Goal: Task Accomplishment & Management: Manage account settings

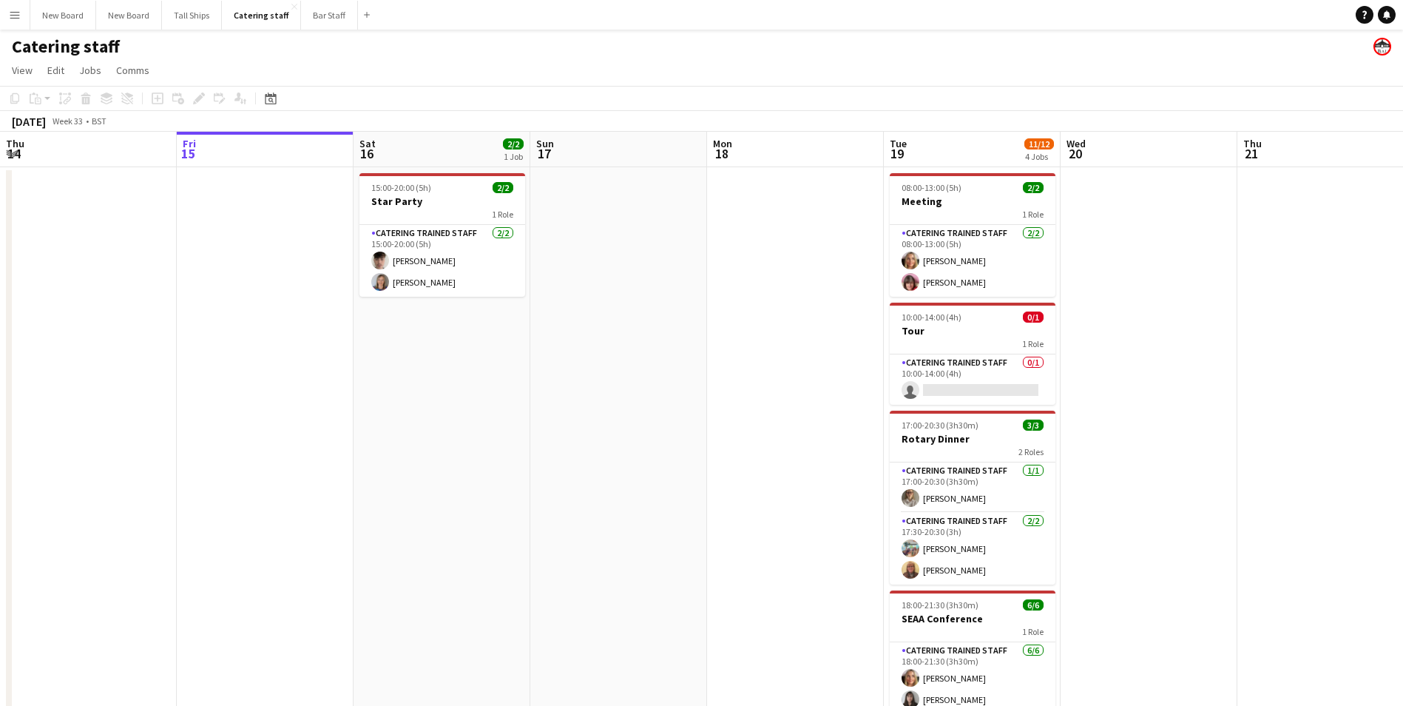
drag, startPoint x: 208, startPoint y: 354, endPoint x: 223, endPoint y: 319, distance: 38.8
click at [213, 347] on app-calendar-viewport "Tue 12 Wed 13 Thu 14 Fri 15 Sat 16 2/2 1 Job Sun 17 Mon 18 Tue 19 11/12 4 Jobs …" at bounding box center [701, 483] width 1403 height 702
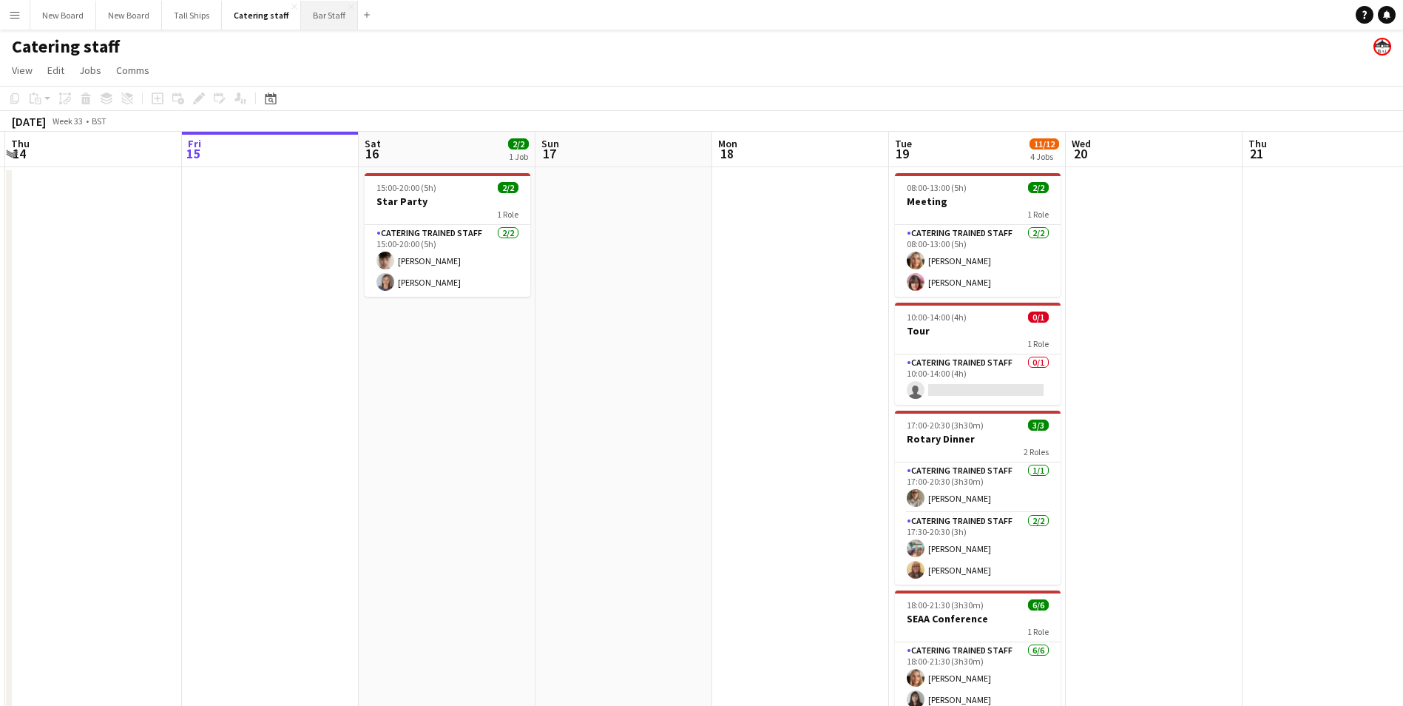
click at [309, 7] on button "Bar Staff Close" at bounding box center [329, 15] width 57 height 29
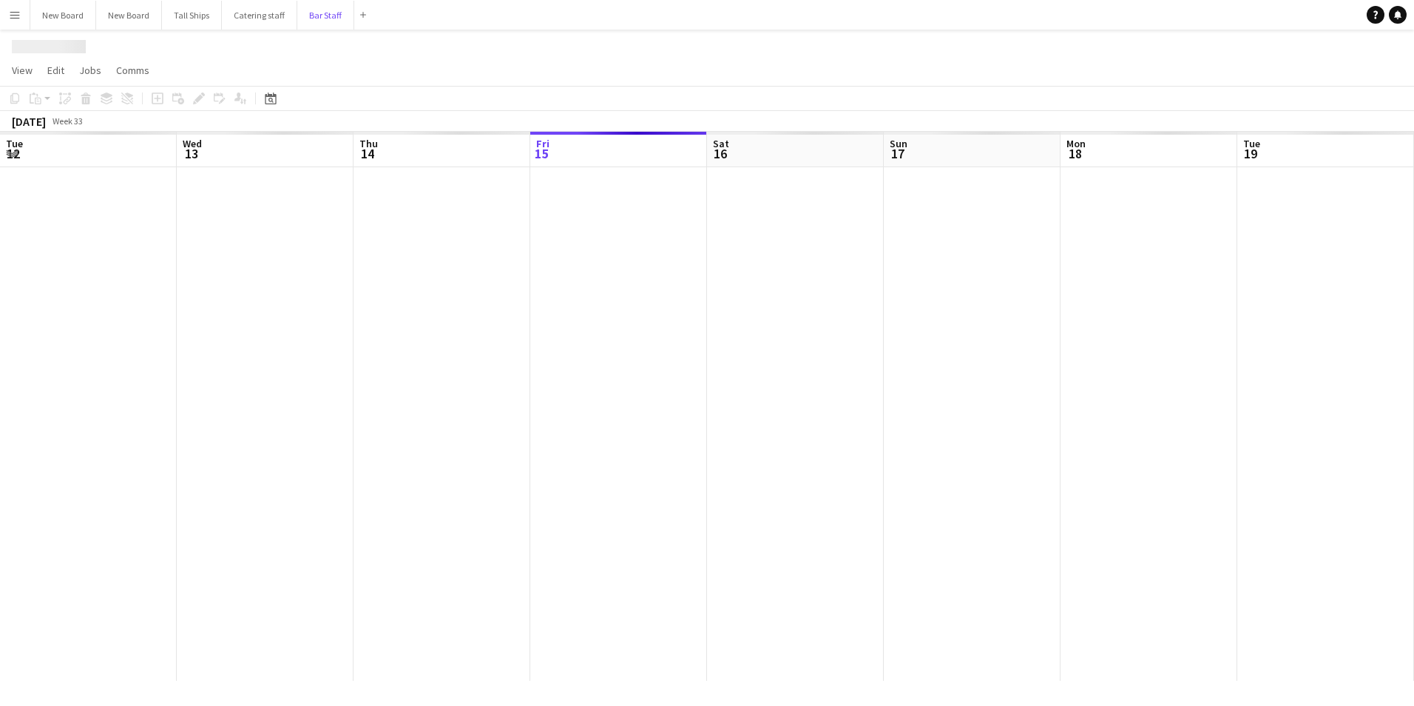
scroll to position [0, 354]
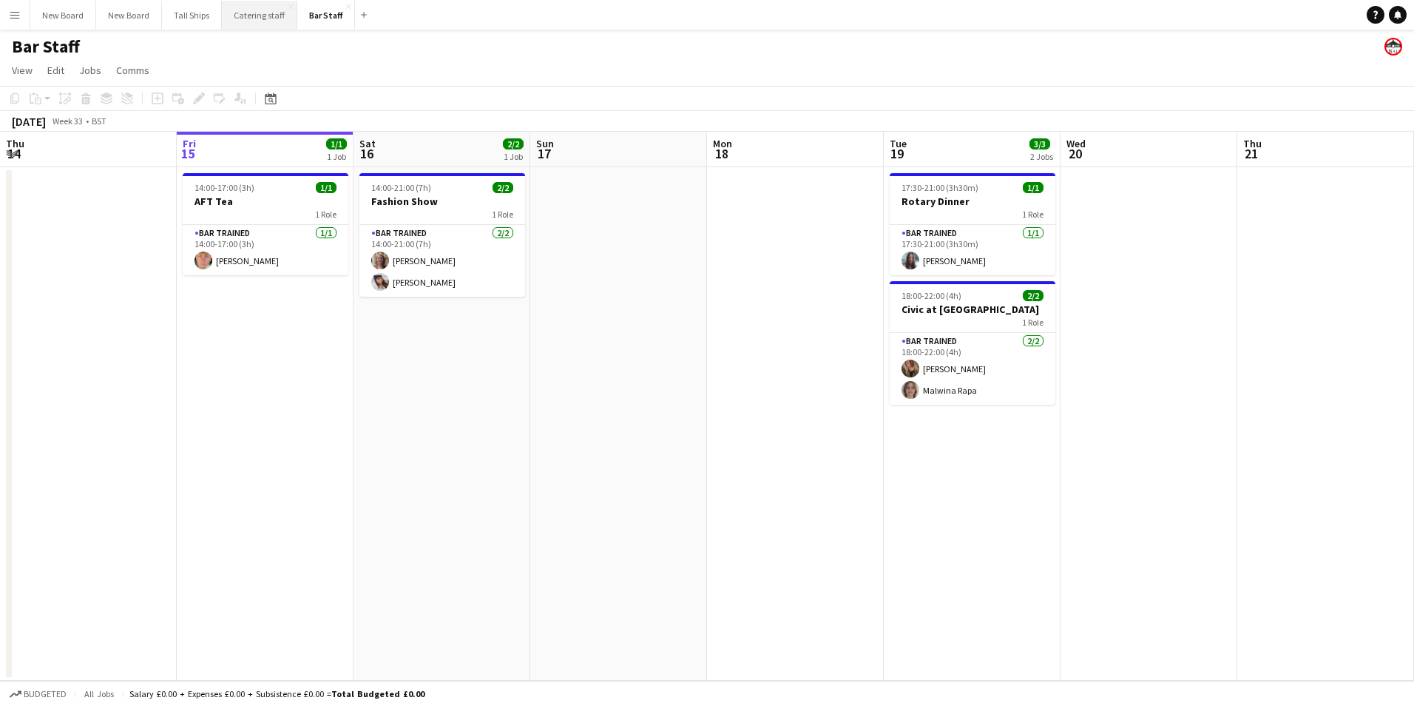
click at [261, 10] on button "Catering staff Close" at bounding box center [259, 15] width 75 height 29
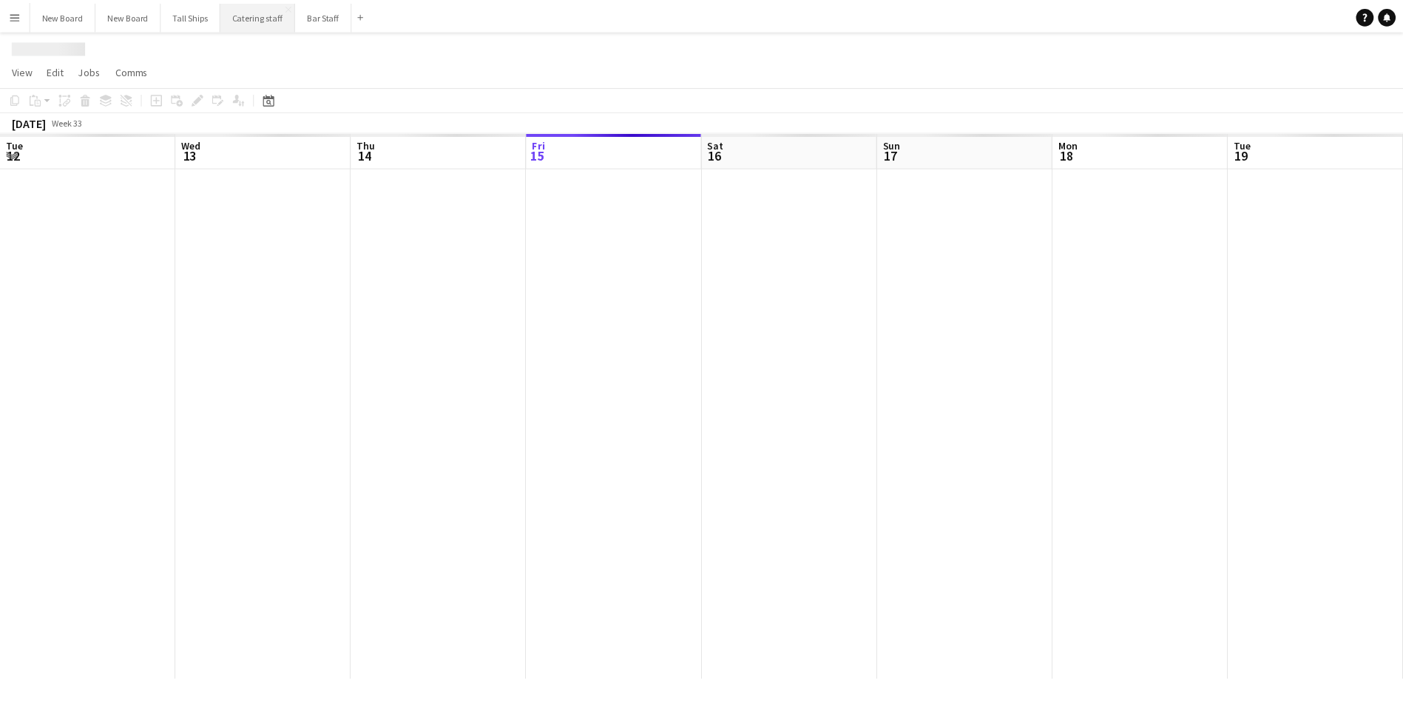
scroll to position [0, 354]
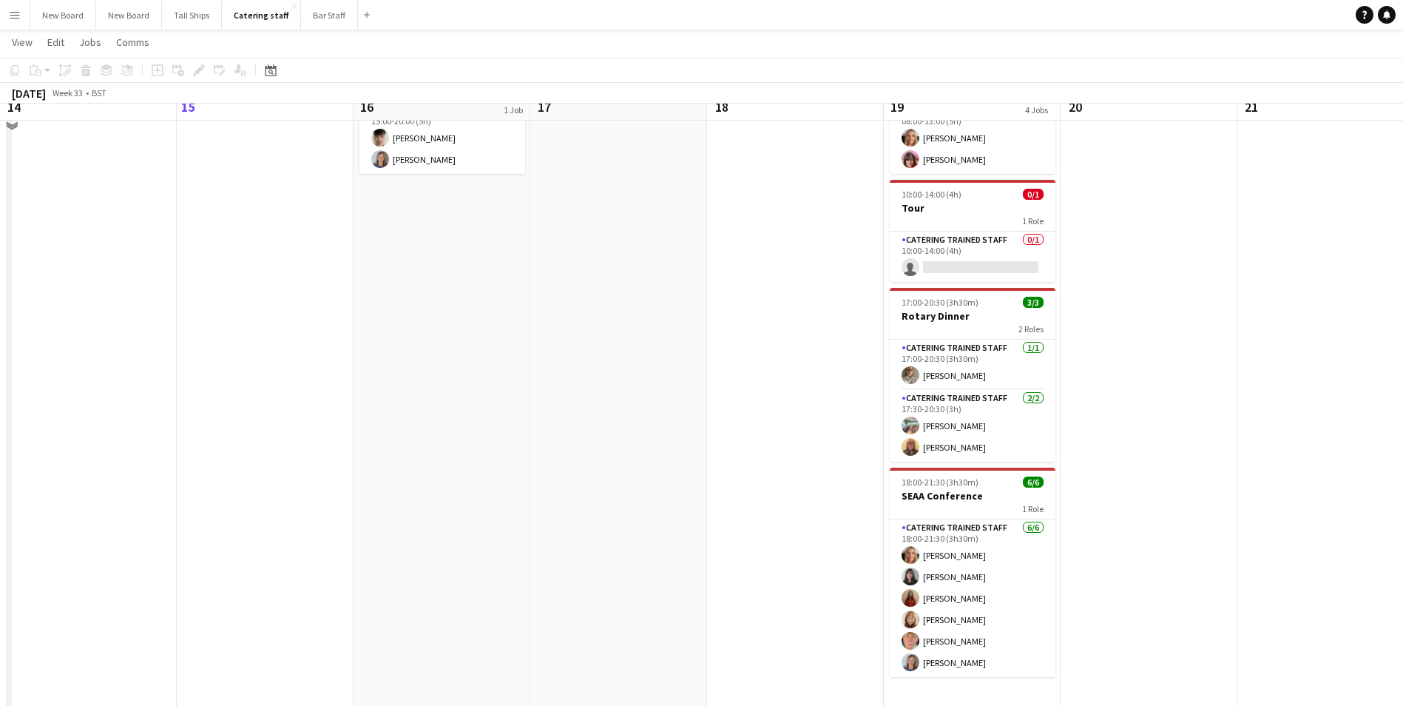
scroll to position [126, 0]
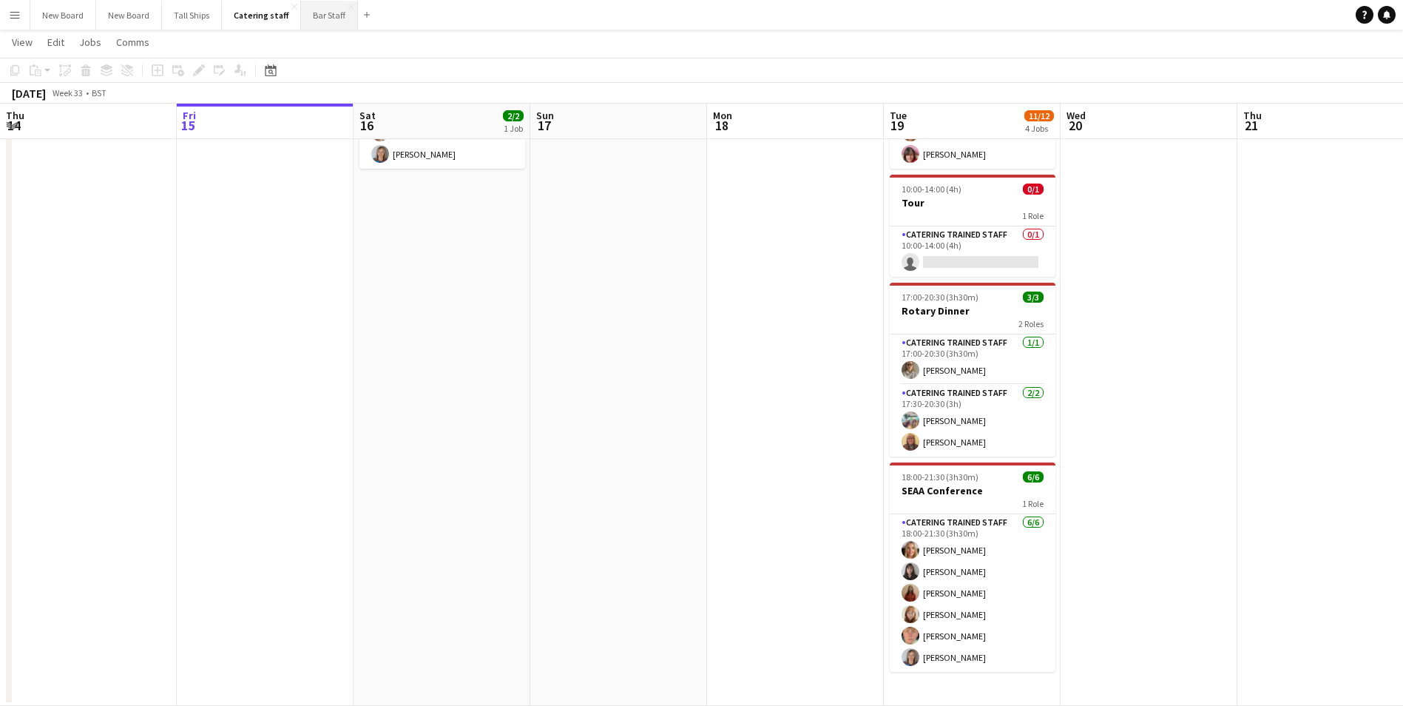
click at [329, 15] on button "Bar Staff Close" at bounding box center [329, 15] width 57 height 29
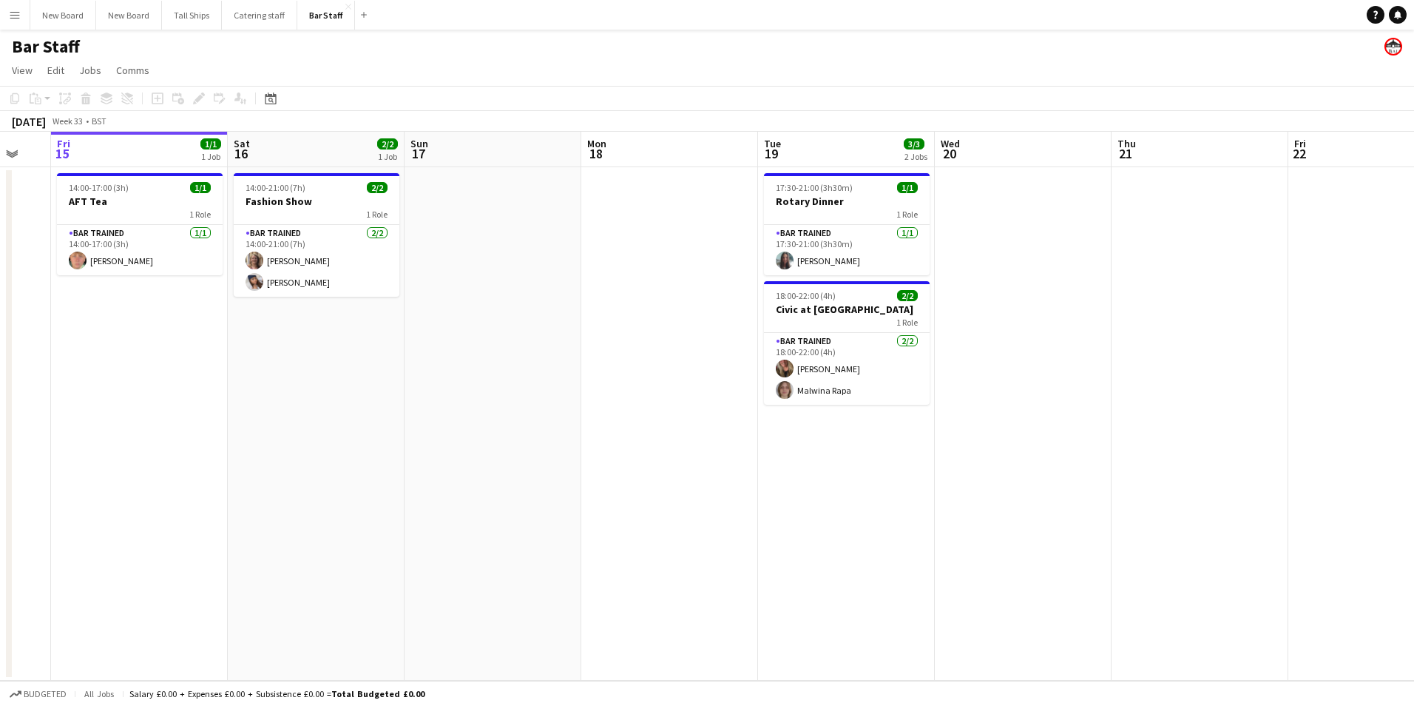
scroll to position [0, 513]
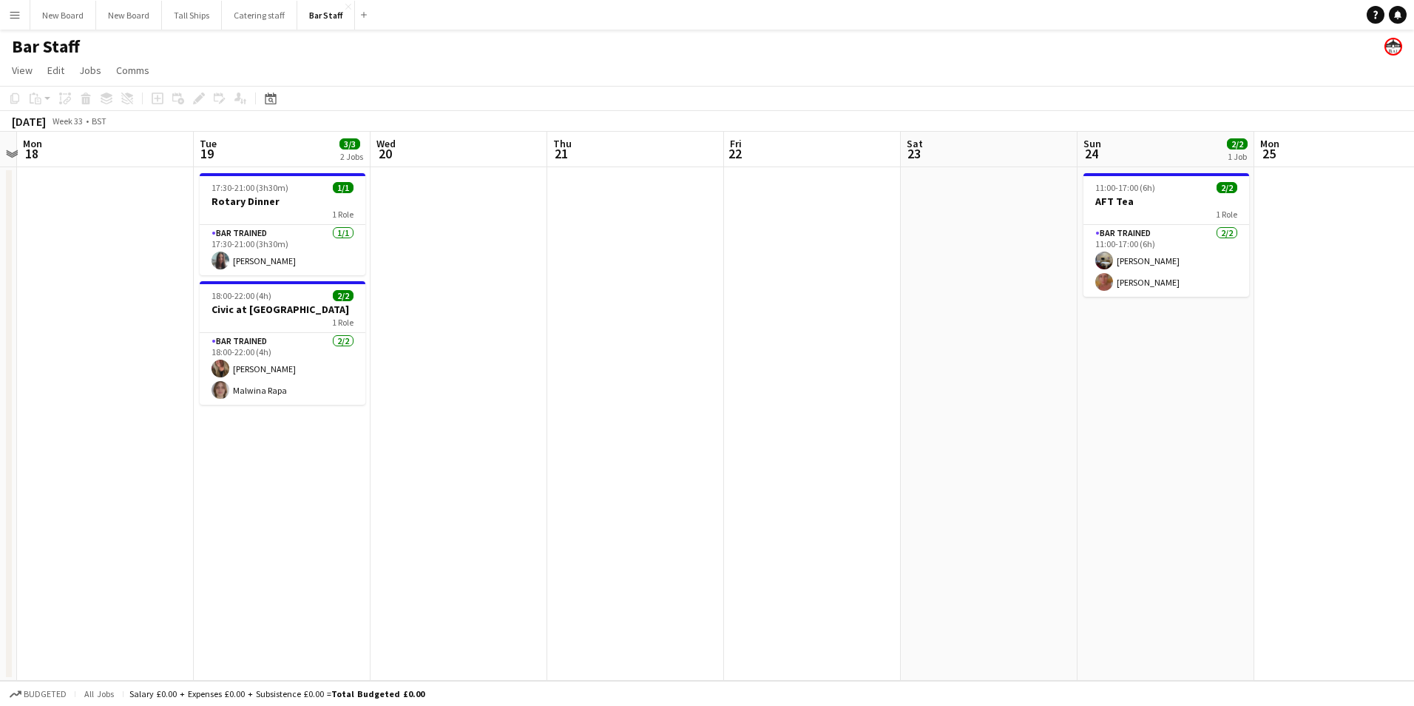
drag, startPoint x: 1221, startPoint y: 422, endPoint x: 530, endPoint y: 379, distance: 691.6
click at [530, 379] on app-calendar-viewport "Fri 15 1/1 1 Job Sat 16 2/2 1 Job Sun 17 Mon 18 Tue 19 3/3 2 Jobs Wed 20 Thu 21…" at bounding box center [707, 406] width 1414 height 549
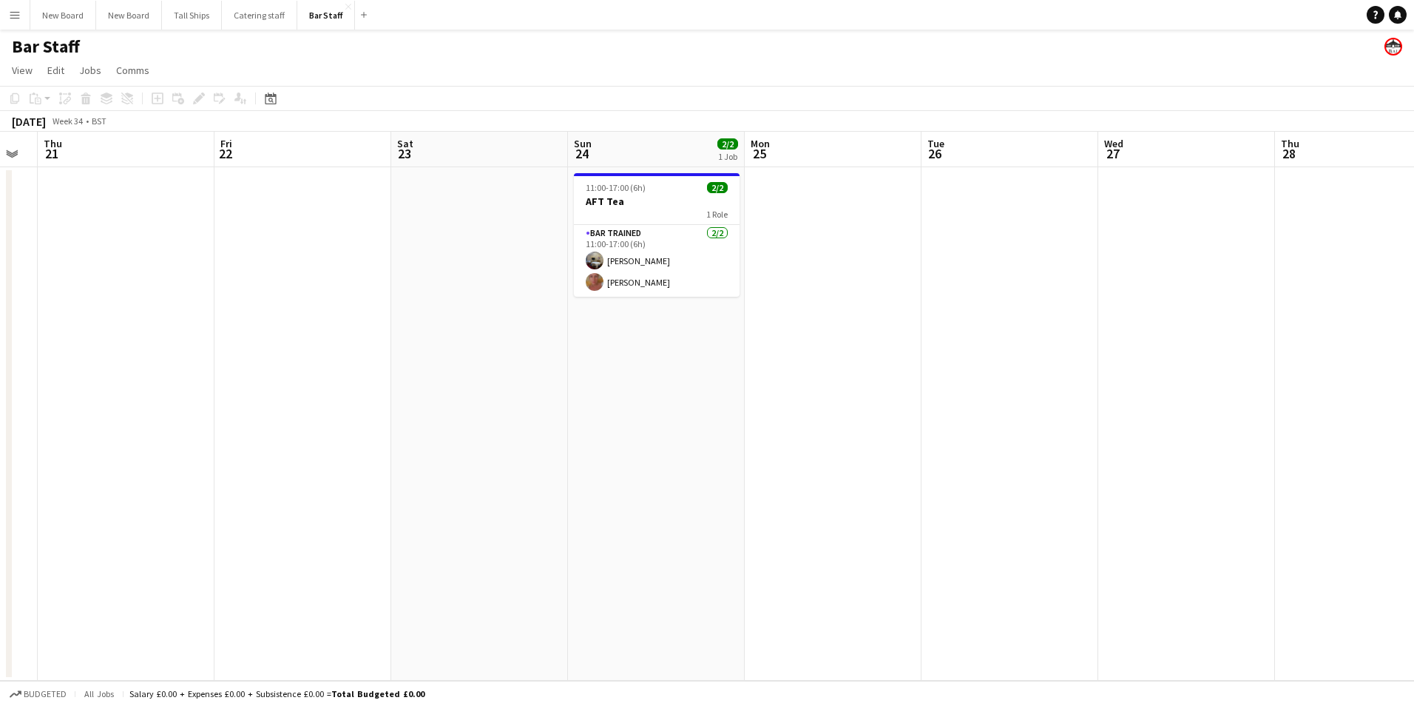
drag, startPoint x: 1231, startPoint y: 365, endPoint x: 721, endPoint y: 365, distance: 510.4
click at [721, 378] on app-calendar-viewport "Mon 18 Tue 19 3/3 2 Jobs Wed 20 Thu 21 Fri 22 Sat 23 Sun 24 2/2 1 Job Mon 25 Tu…" at bounding box center [707, 406] width 1414 height 549
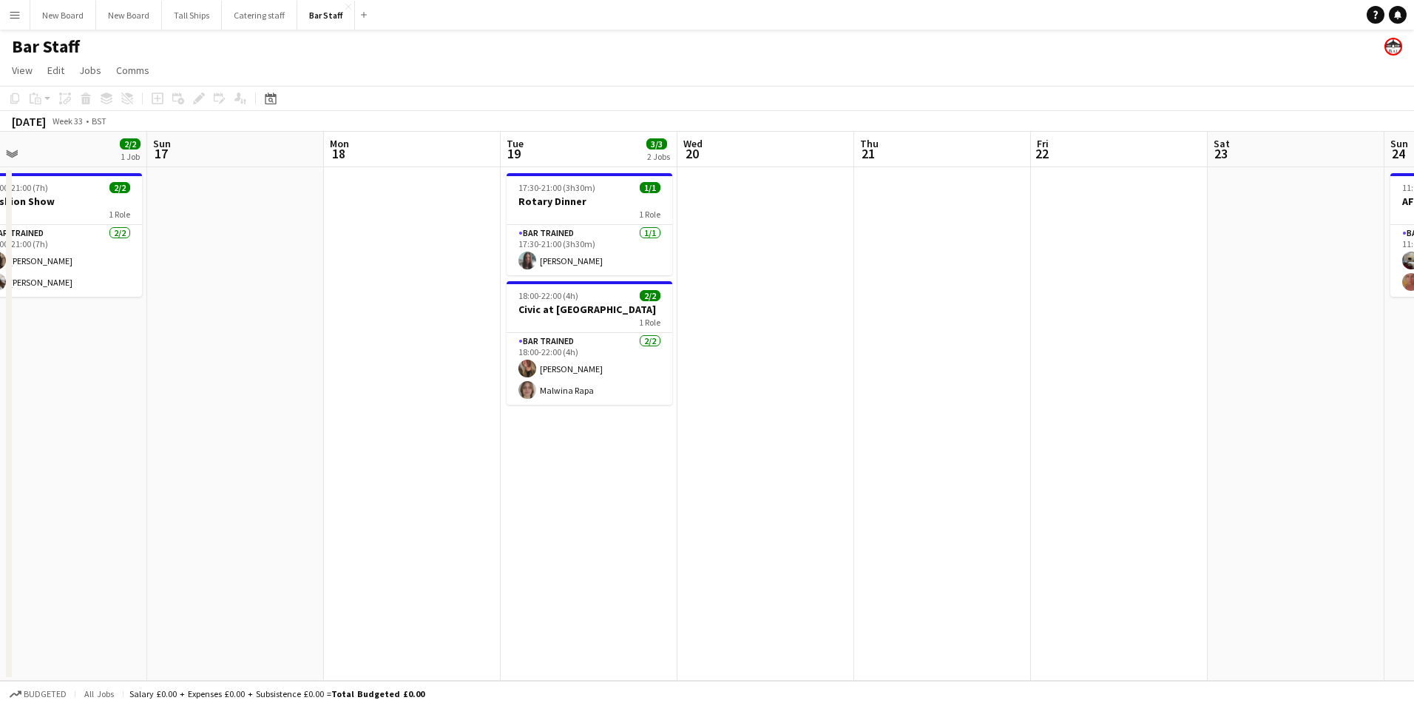
drag, startPoint x: 573, startPoint y: 408, endPoint x: 1417, endPoint y: 551, distance: 856.2
click at [1414, 551] on html "Menu Boards Boards Boards All jobs Status Workforce Workforce My Workforce Recr…" at bounding box center [707, 353] width 1414 height 706
click at [252, 22] on button "Catering staff Close" at bounding box center [259, 15] width 75 height 29
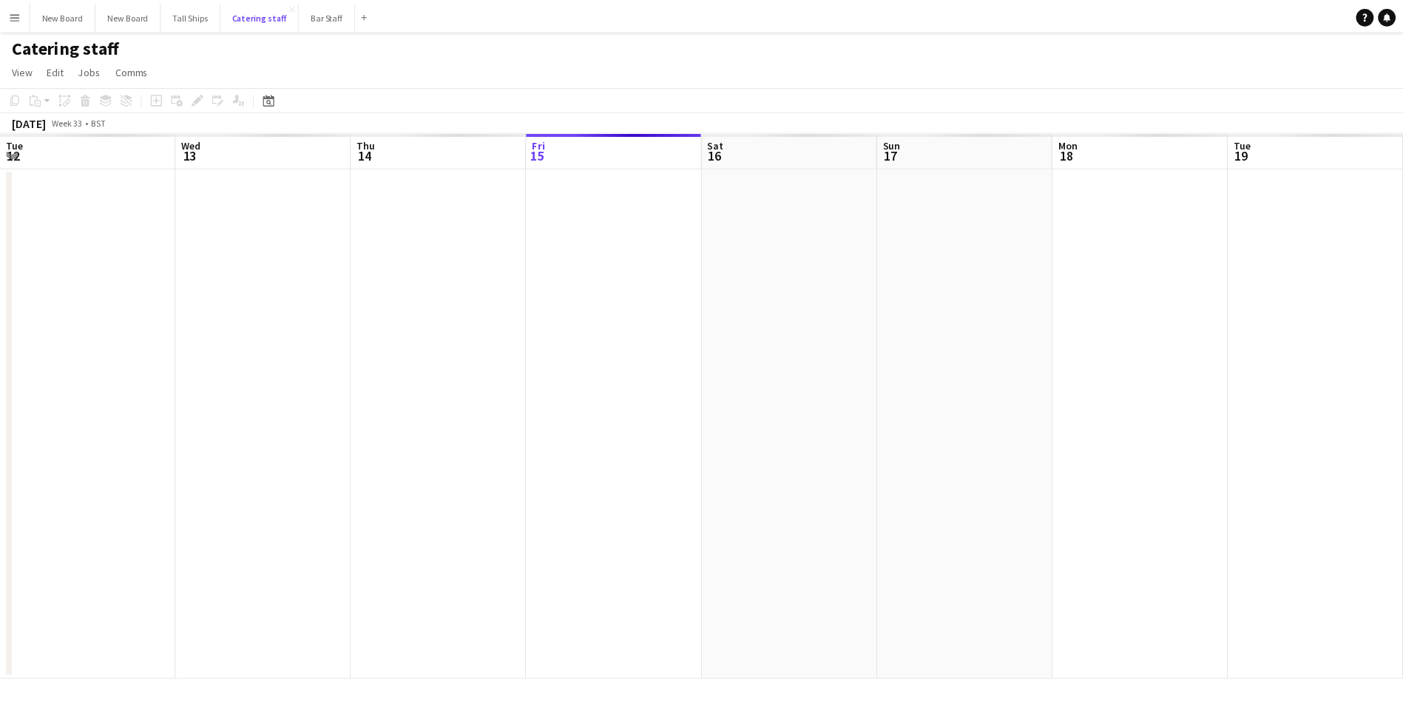
scroll to position [0, 354]
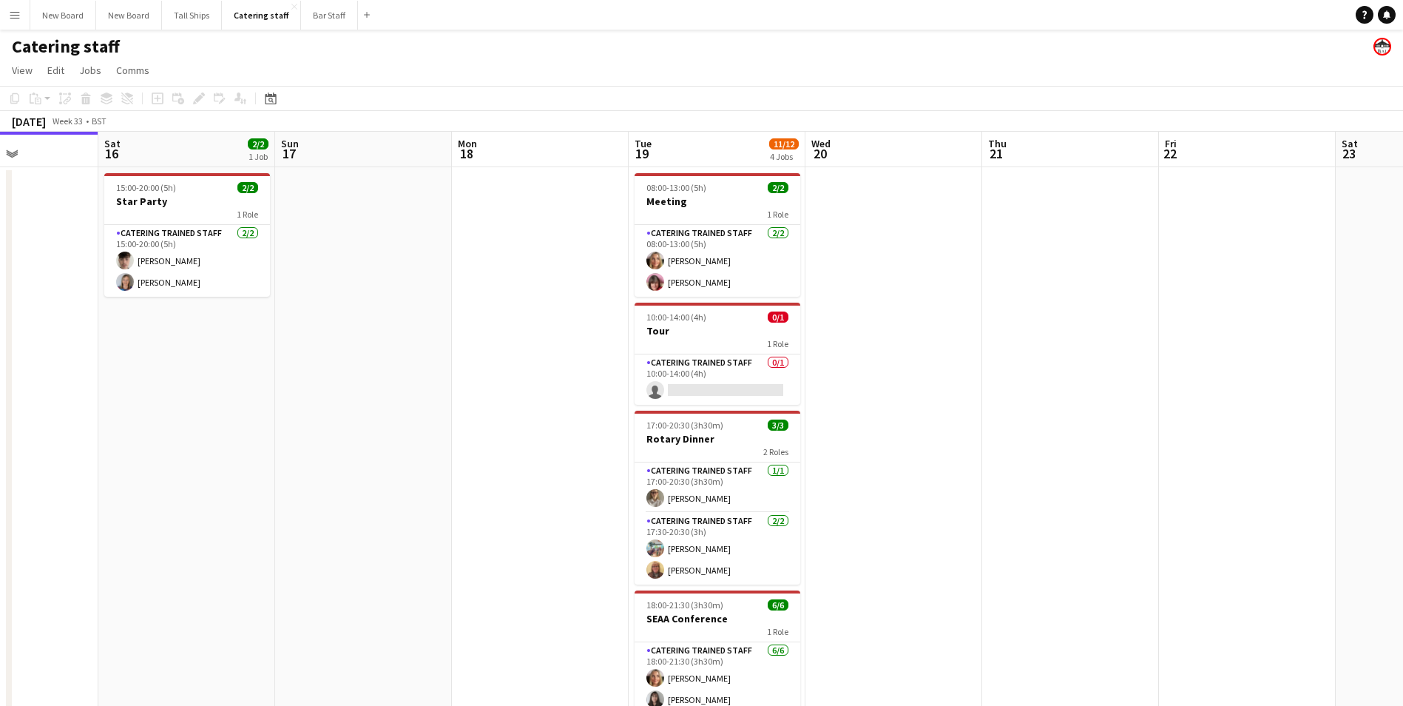
drag, startPoint x: 499, startPoint y: 342, endPoint x: 344, endPoint y: 338, distance: 154.7
click at [243, 336] on app-calendar-viewport "Wed 13 Thu 14 Fri 15 Sat 16 2/2 1 Job Sun 17 Mon 18 Tue 19 11/12 4 Jobs Wed 20 …" at bounding box center [701, 483] width 1403 height 702
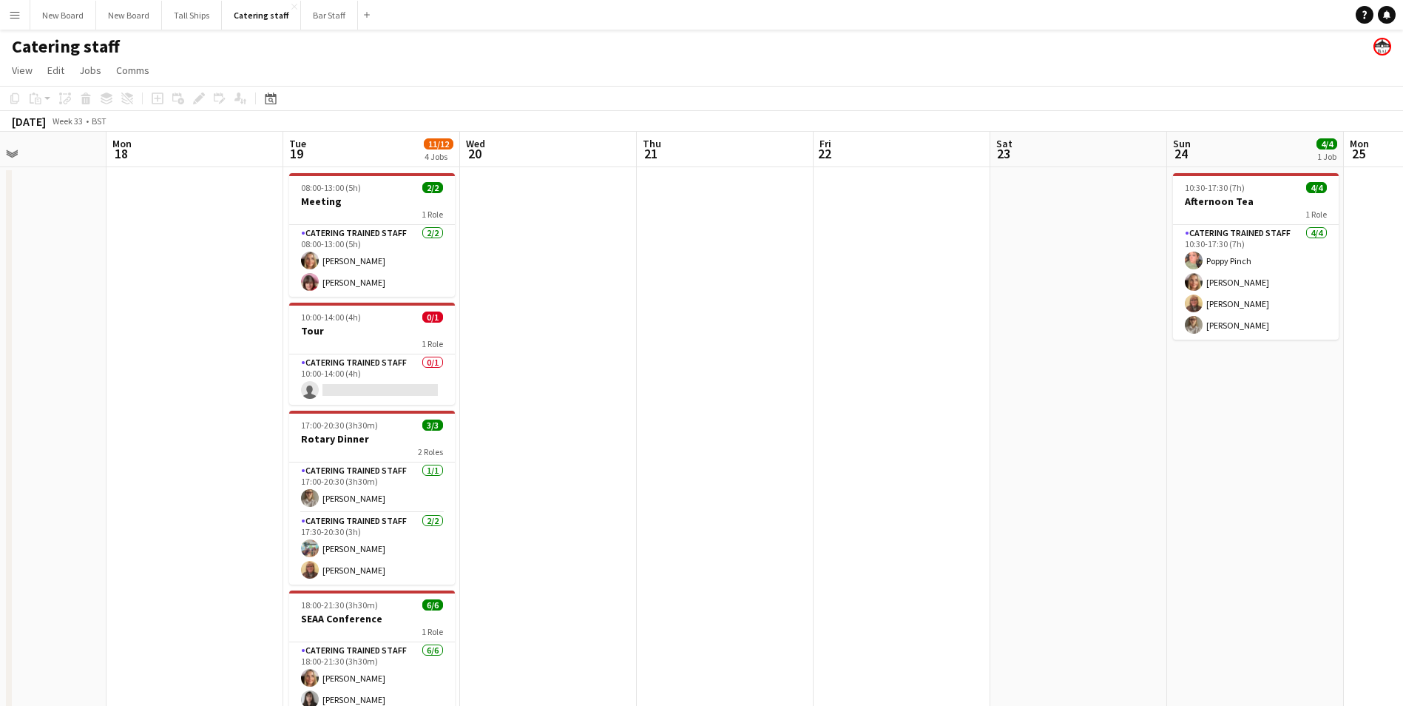
scroll to position [0, 385]
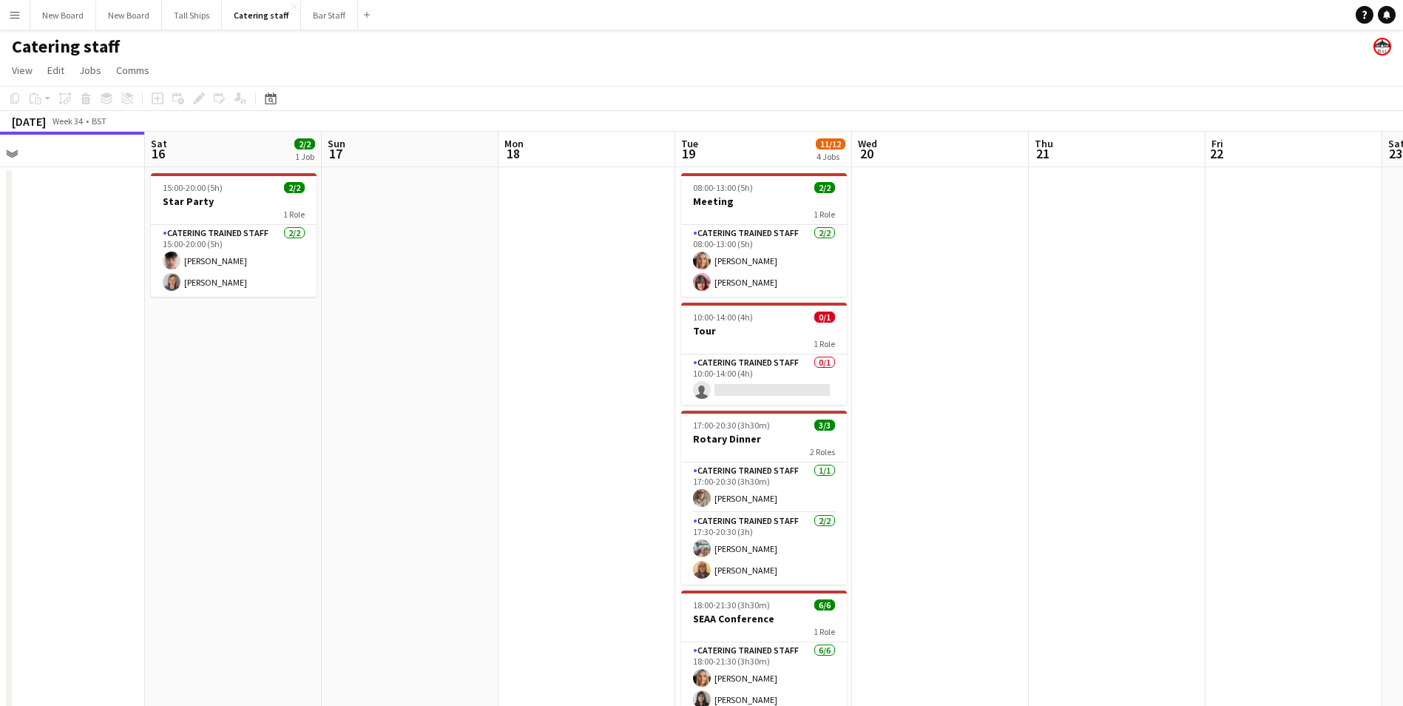
drag, startPoint x: 971, startPoint y: 379, endPoint x: 1018, endPoint y: 419, distance: 60.9
click at [1018, 419] on app-calendar-viewport "Wed 13 Thu 14 Fri 15 Sat 16 2/2 1 Job Sun 17 Mon 18 Tue 19 11/12 4 Jobs Wed 20 …" at bounding box center [701, 483] width 1403 height 702
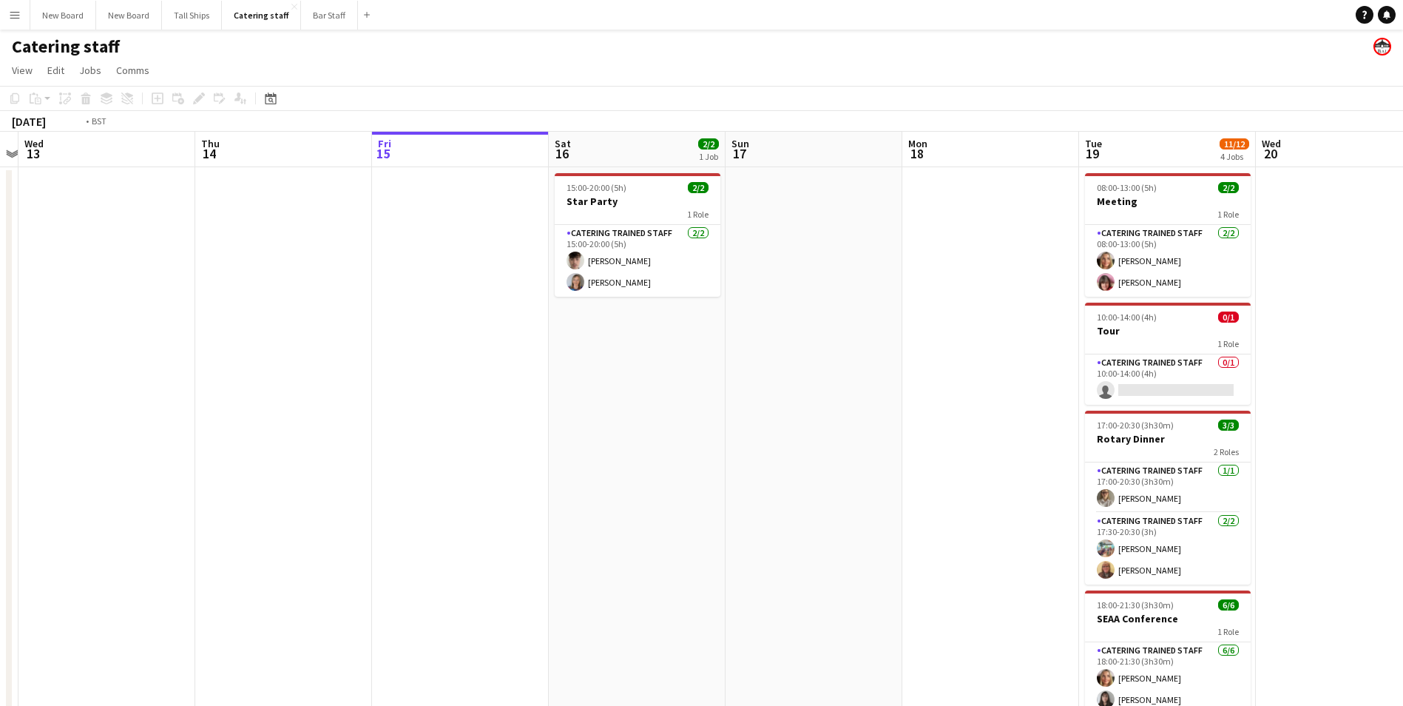
drag, startPoint x: 362, startPoint y: 398, endPoint x: 1104, endPoint y: 388, distance: 742.0
click at [1117, 388] on app-calendar-viewport "Mon 11 Tue 12 Wed 13 Thu 14 Fri 15 Sat 16 2/2 1 Job Sun 17 Mon 18 Tue 19 11/12 …" at bounding box center [701, 483] width 1403 height 702
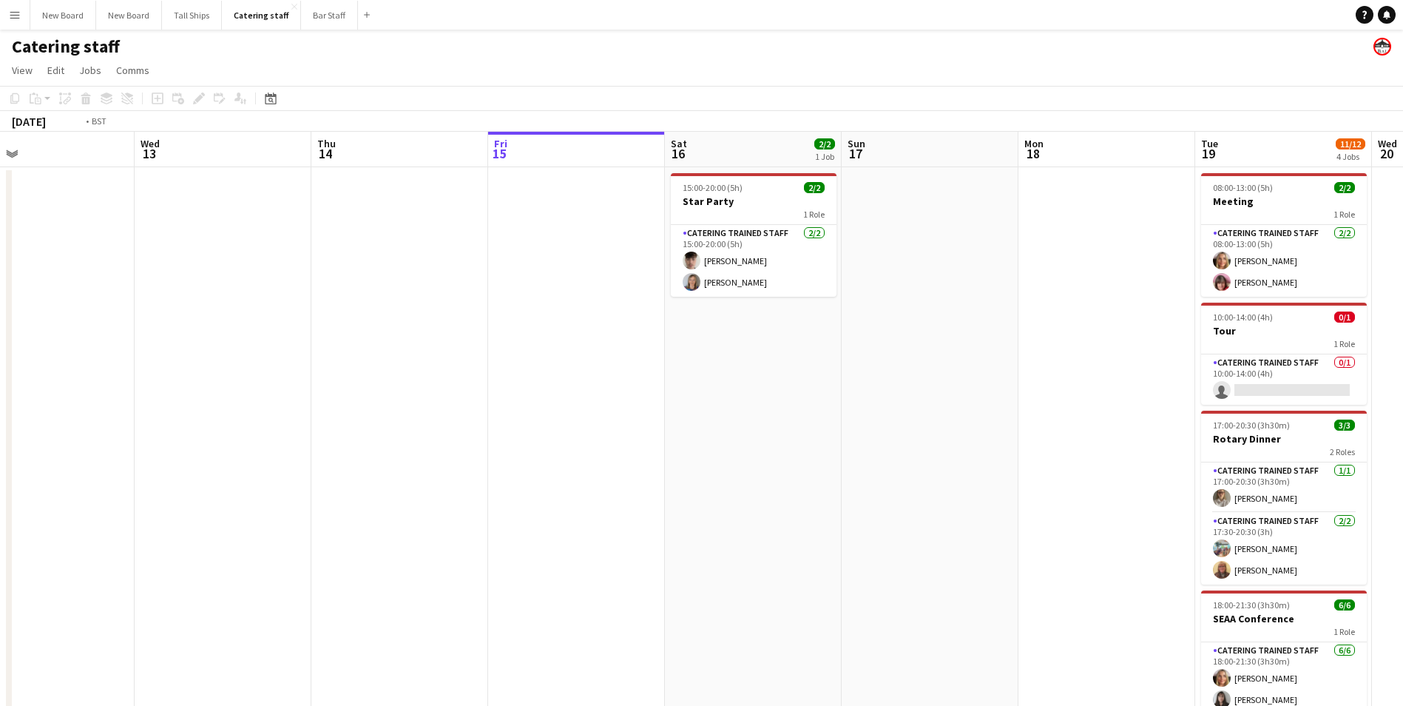
drag, startPoint x: 509, startPoint y: 336, endPoint x: 274, endPoint y: 336, distance: 234.5
click at [274, 336] on app-calendar-viewport "Sat 9 3/3 1 Job Sun 10 Mon 11 Tue 12 Wed 13 Thu 14 Fri 15 Sat 16 2/2 1 Job Sun …" at bounding box center [701, 483] width 1403 height 702
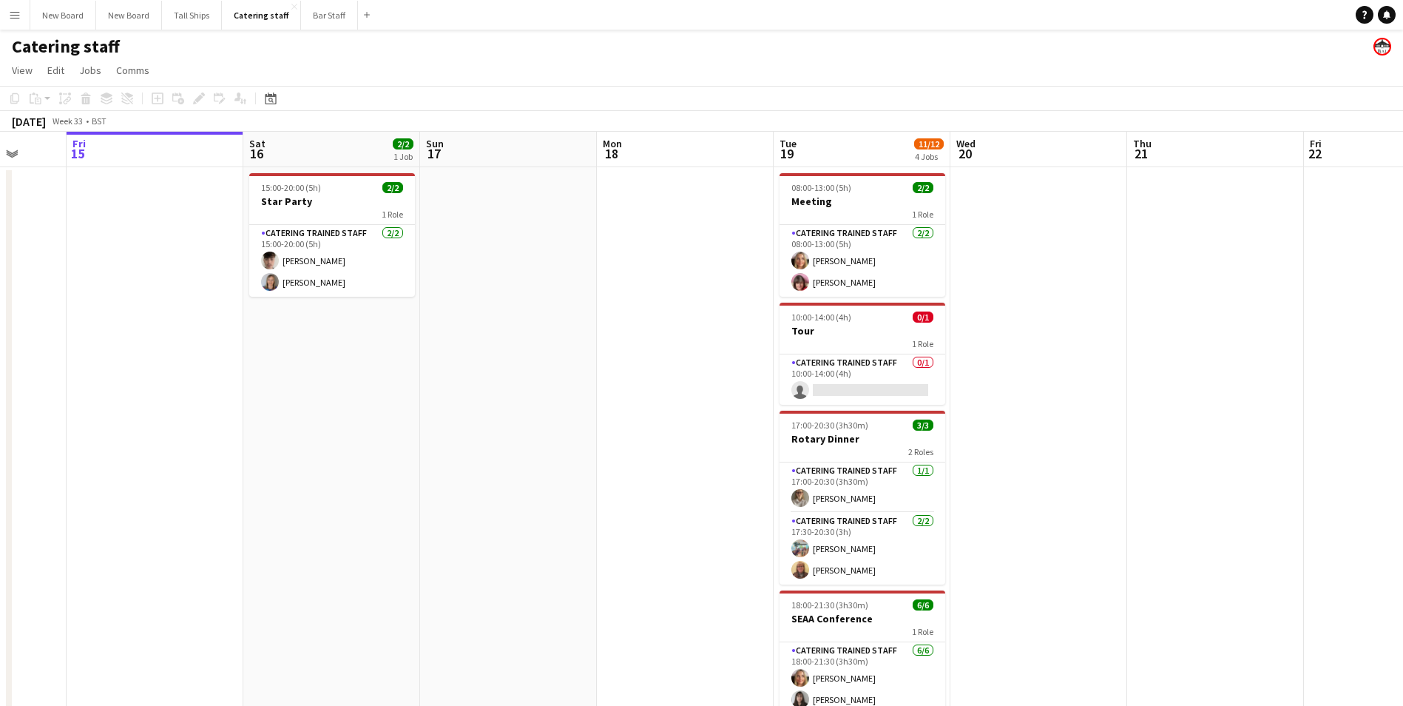
drag, startPoint x: 678, startPoint y: 403, endPoint x: 554, endPoint y: 415, distance: 124.1
click at [554, 415] on app-calendar-viewport "Tue 12 Wed 13 Thu 14 Fri 15 Sat 16 2/2 1 Job Sun 17 Mon 18 Tue 19 11/12 4 Jobs …" at bounding box center [701, 483] width 1403 height 702
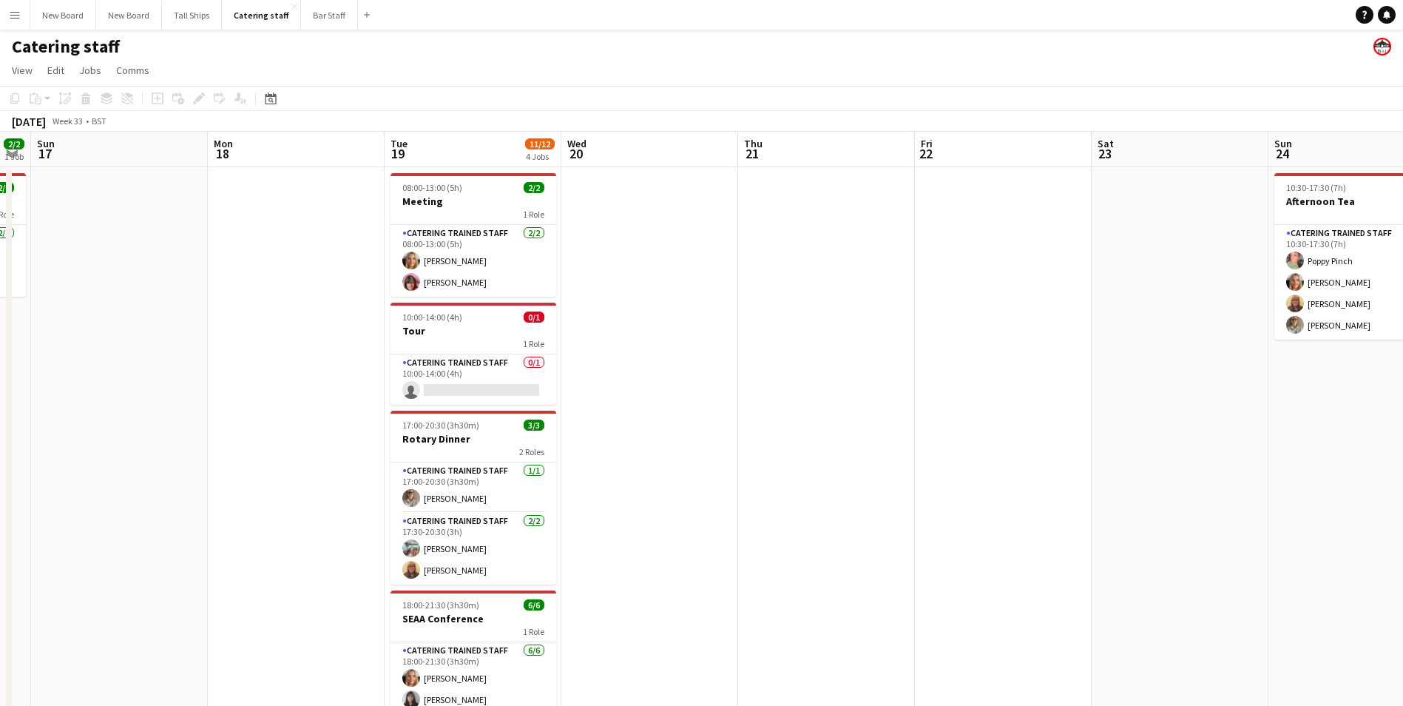
scroll to position [0, 579]
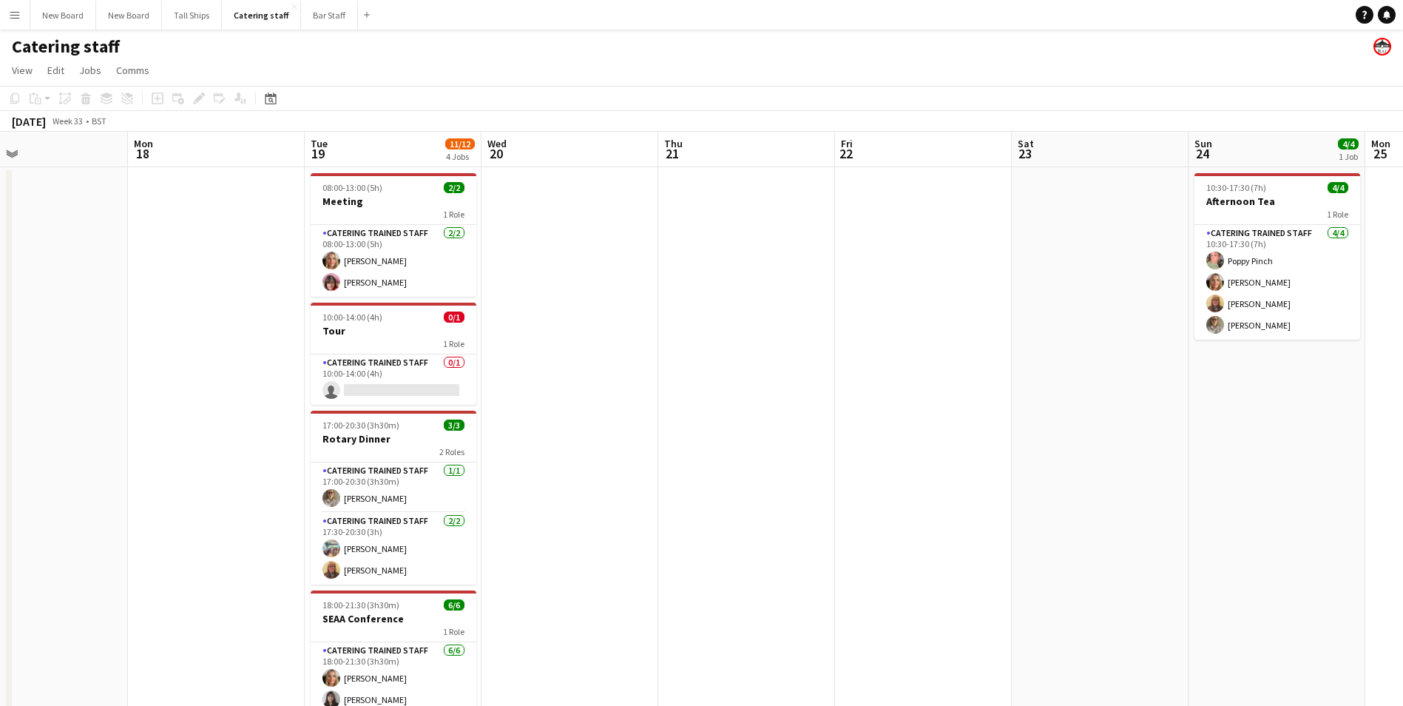
drag, startPoint x: 729, startPoint y: 423, endPoint x: 607, endPoint y: 419, distance: 121.4
click at [607, 419] on app-calendar-viewport "Thu 14 Fri 15 Sat 16 2/2 1 Job Sun 17 Mon 18 Tue 19 11/12 4 Jobs Wed 20 Thu 21 …" at bounding box center [701, 483] width 1403 height 702
click at [391, 391] on app-card-role "Catering trained staff 0/1 10:00-14:00 (4h) single-neutral-actions" at bounding box center [394, 379] width 166 height 50
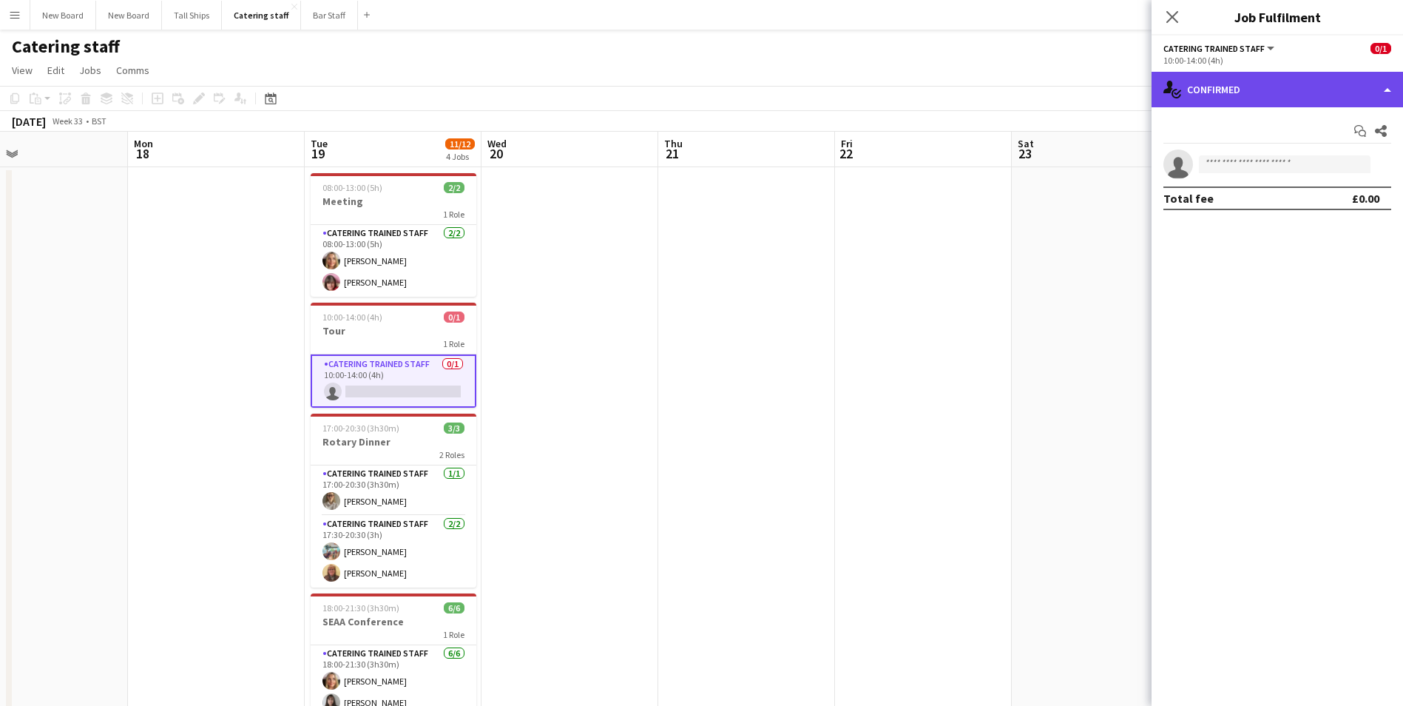
click at [1279, 98] on div "single-neutral-actions-check-2 Confirmed" at bounding box center [1278, 90] width 252 height 36
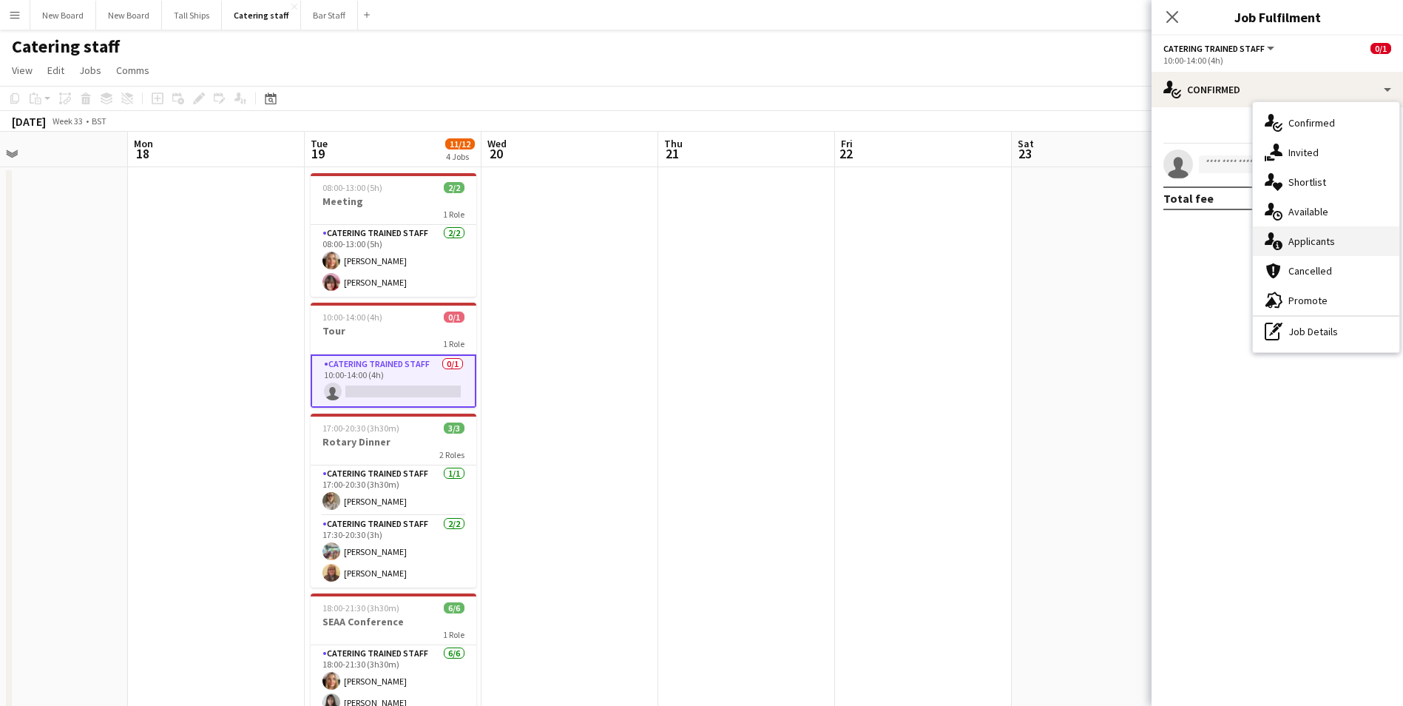
click at [1329, 242] on div "single-neutral-actions-information Applicants" at bounding box center [1326, 241] width 146 height 30
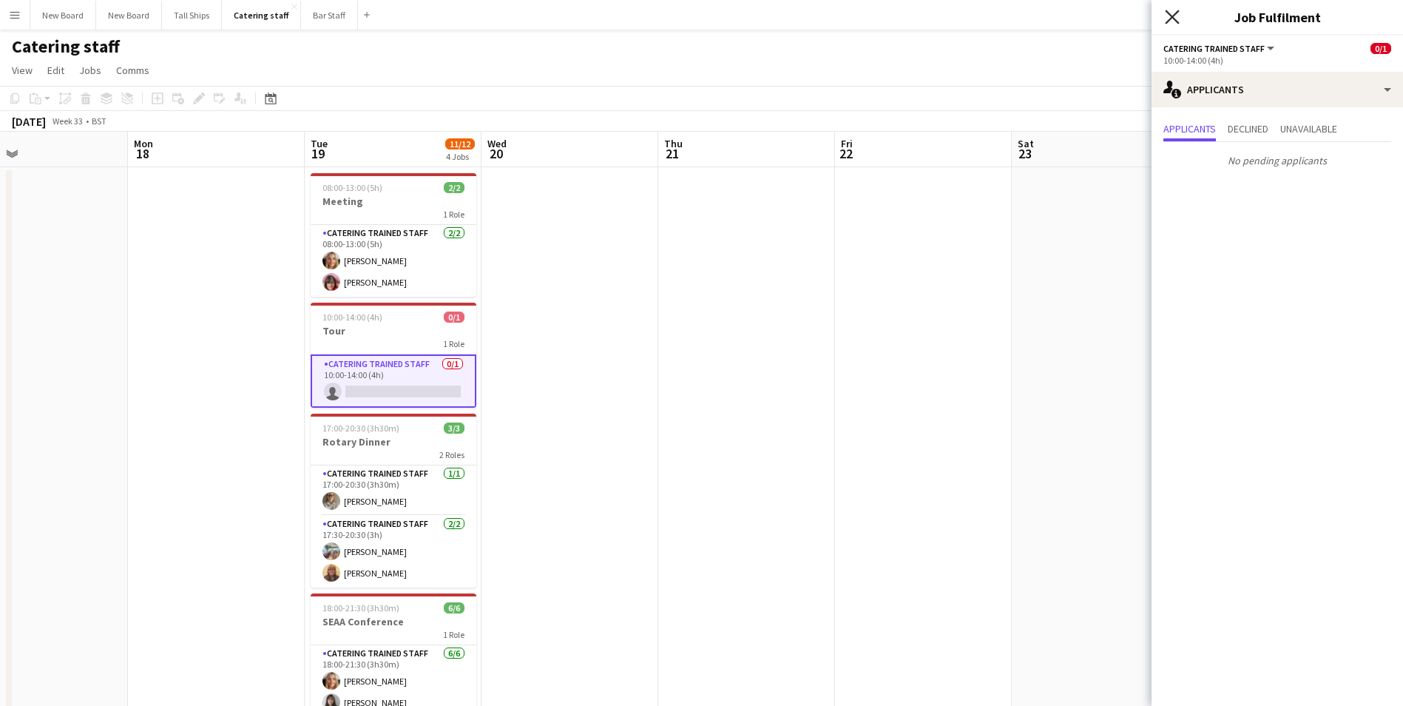
click at [1175, 20] on icon at bounding box center [1172, 17] width 14 height 14
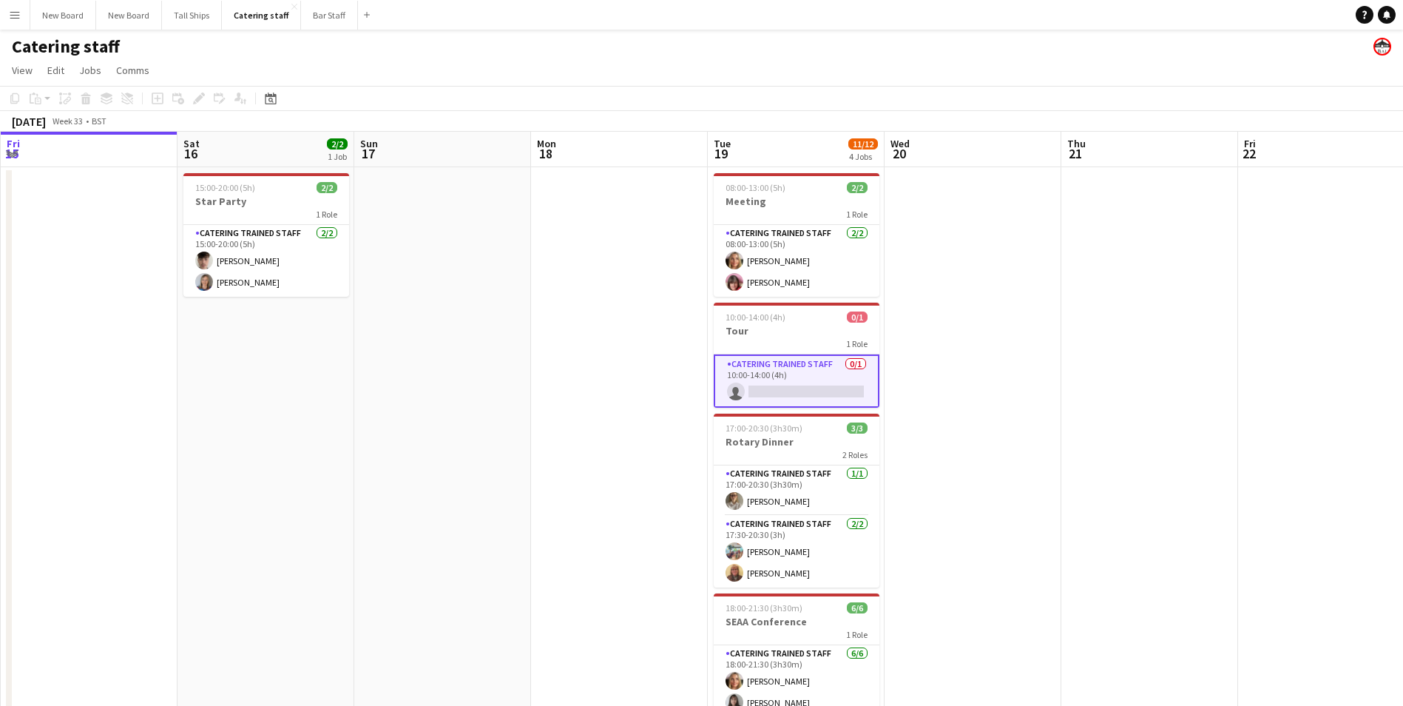
scroll to position [0, 352]
drag, startPoint x: 743, startPoint y: 375, endPoint x: 1147, endPoint y: 388, distance: 404.1
click at [1147, 388] on app-calendar-viewport "Wed 13 Thu 14 Fri 15 Sat 16 2/2 1 Job Sun 17 Mon 18 Tue 19 11/12 4 Jobs Wed 20 …" at bounding box center [701, 483] width 1403 height 702
click at [837, 396] on app-card-role "Catering trained staff 0/1 10:00-14:00 (4h) single-neutral-actions" at bounding box center [798, 380] width 166 height 53
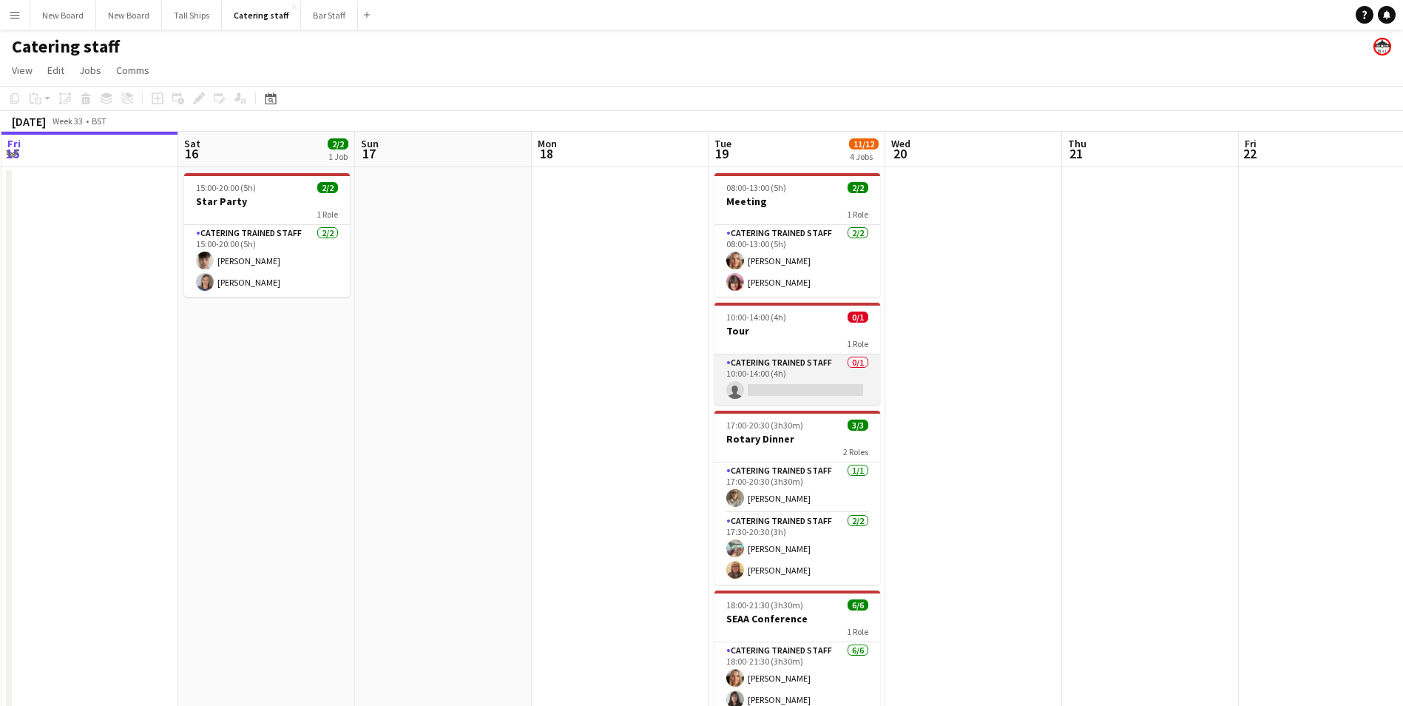
click at [787, 390] on app-card-role "Catering trained staff 0/1 10:00-14:00 (4h) single-neutral-actions" at bounding box center [798, 379] width 166 height 50
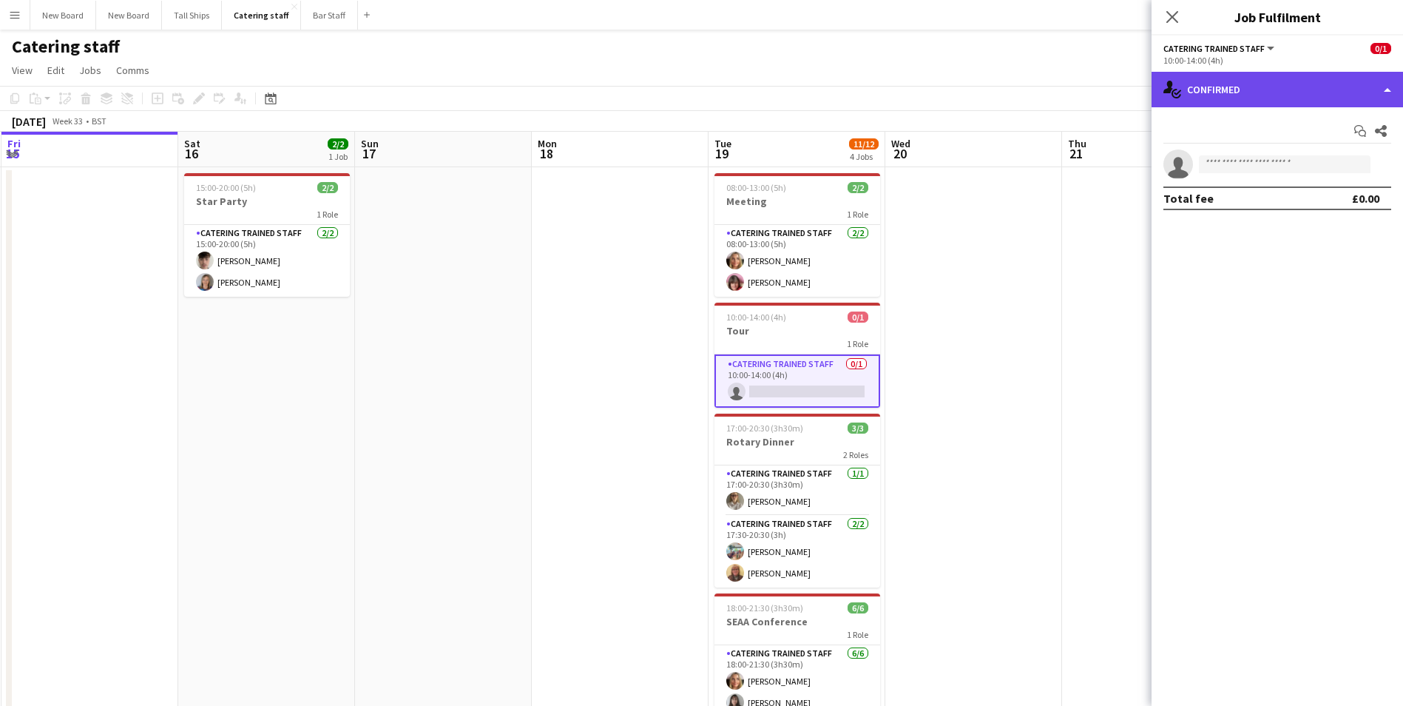
click at [1302, 96] on div "single-neutral-actions-check-2 Confirmed" at bounding box center [1278, 90] width 252 height 36
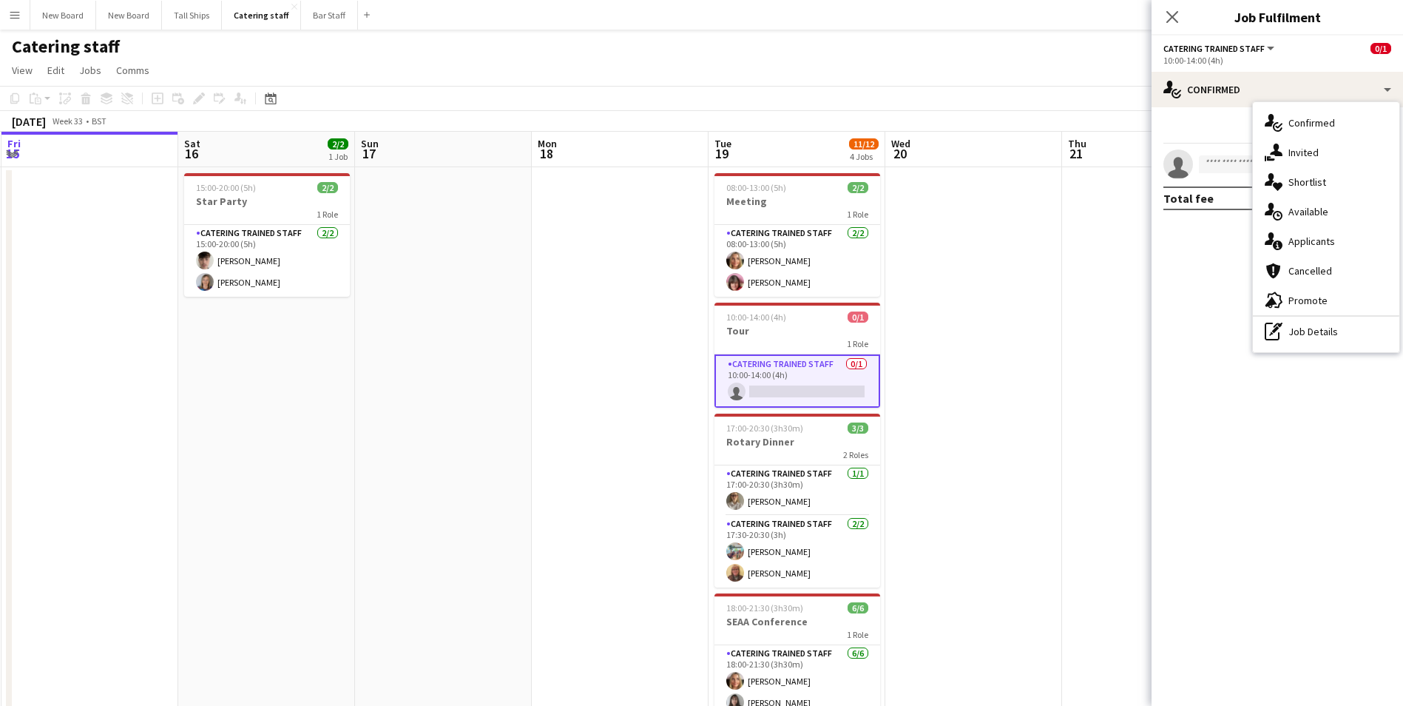
click at [1327, 239] on div "single-neutral-actions-information Applicants" at bounding box center [1326, 241] width 146 height 30
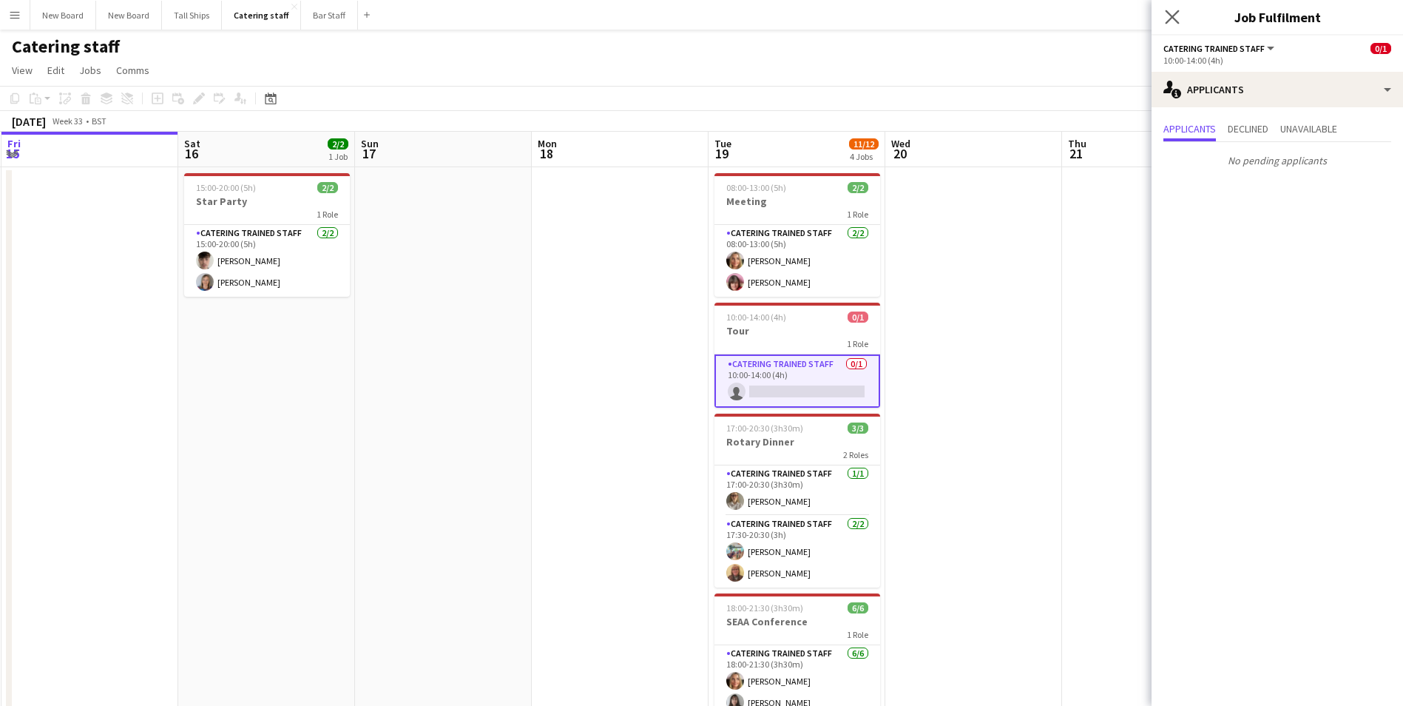
click at [1180, 13] on div "Close pop-in" at bounding box center [1172, 17] width 41 height 34
click at [1176, 13] on icon at bounding box center [1173, 17] width 12 height 12
